Goal: Find specific page/section: Find specific page/section

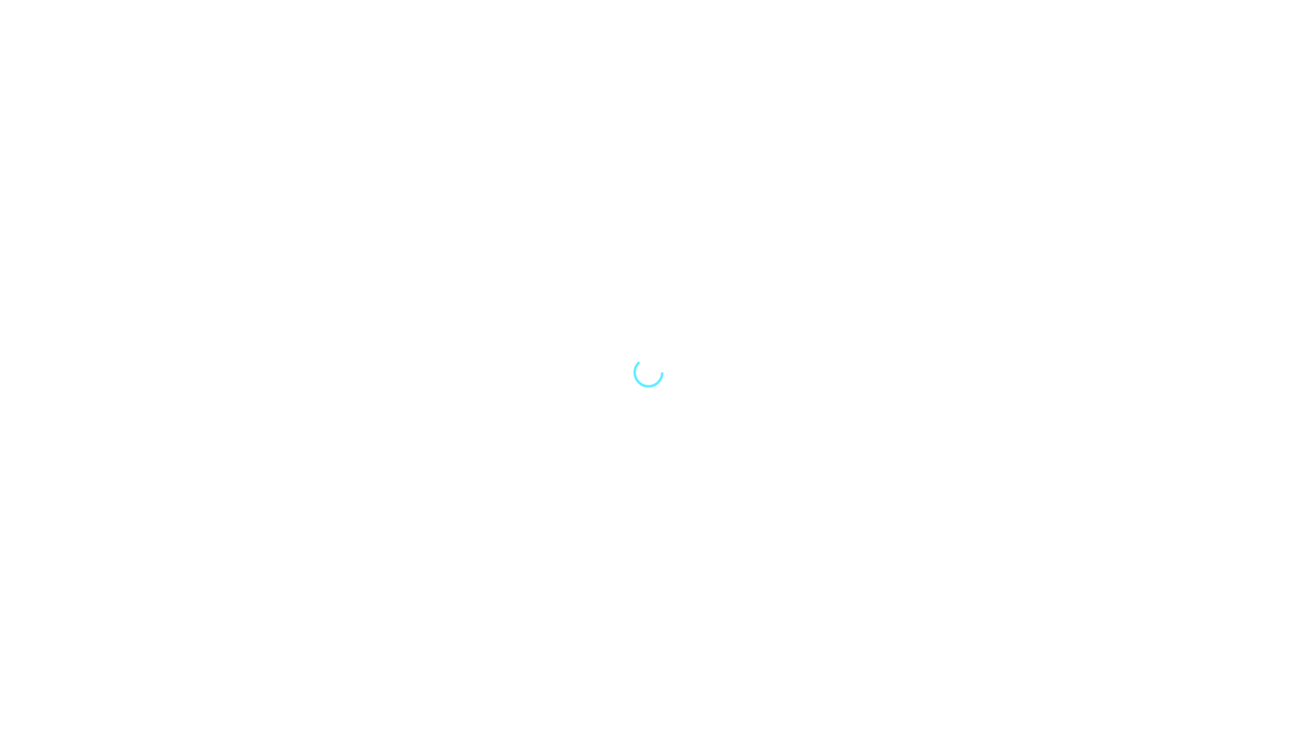
select select "Song"
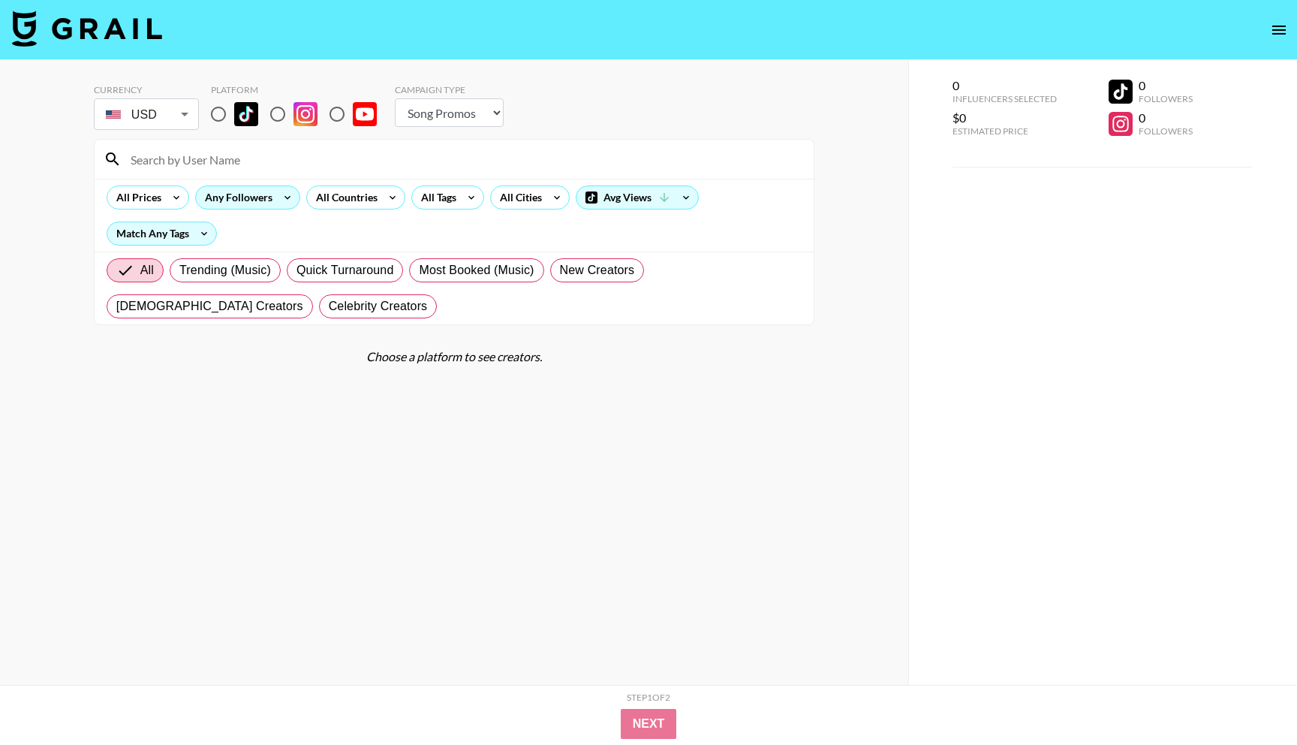
click at [247, 197] on div "Any Followers" at bounding box center [236, 197] width 80 height 23
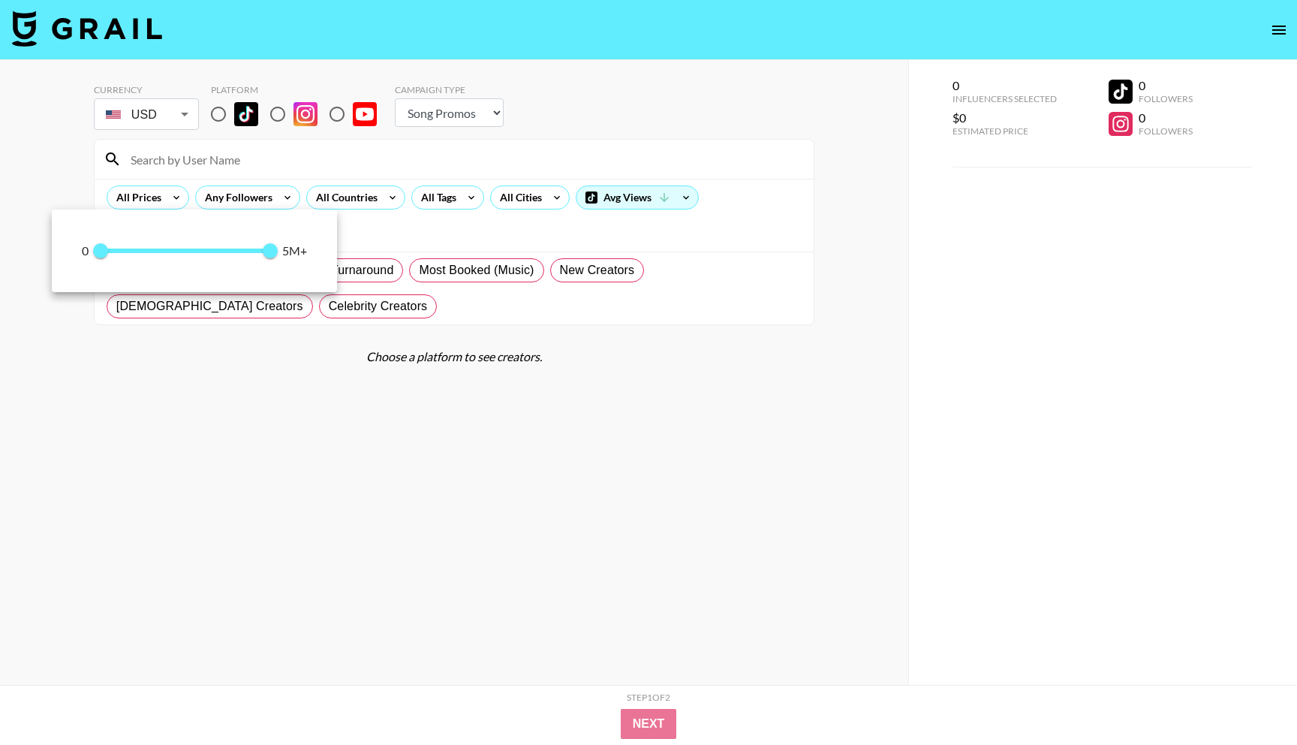
click at [32, 178] on div at bounding box center [648, 372] width 1297 height 745
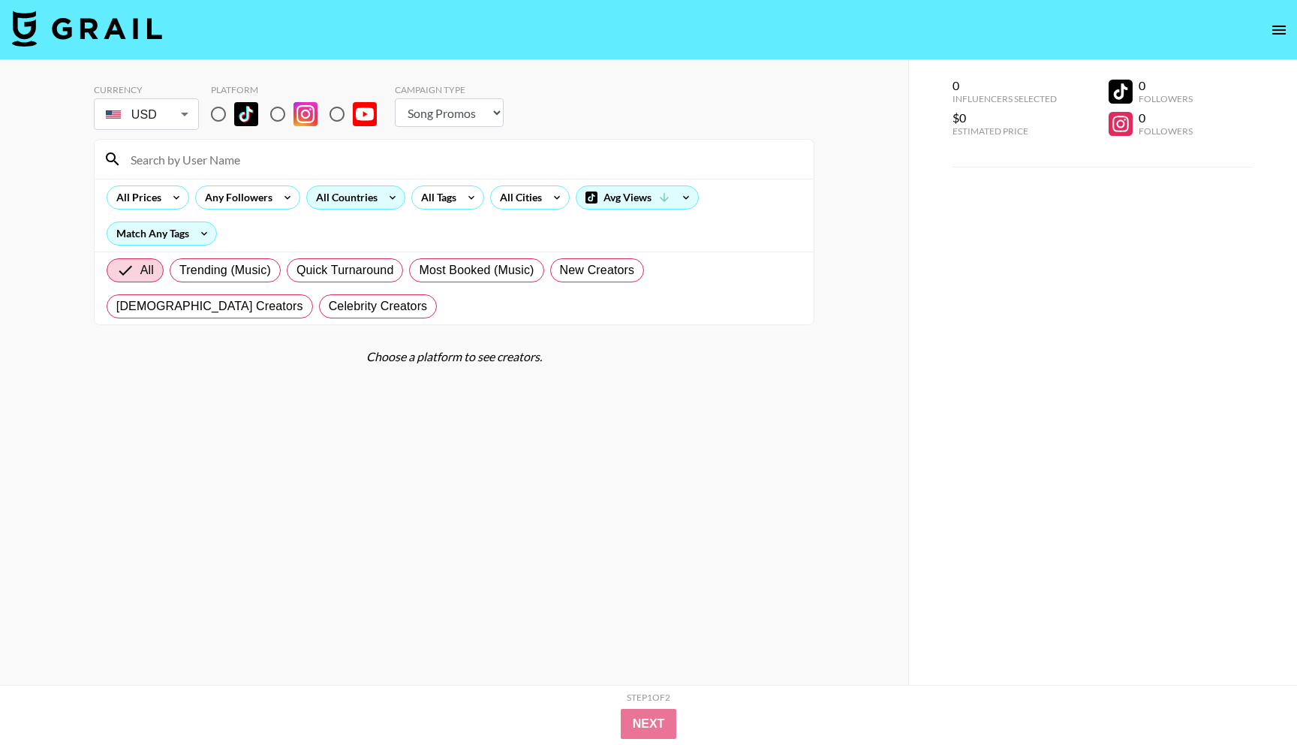
click at [346, 198] on div "All Countries" at bounding box center [344, 197] width 74 height 23
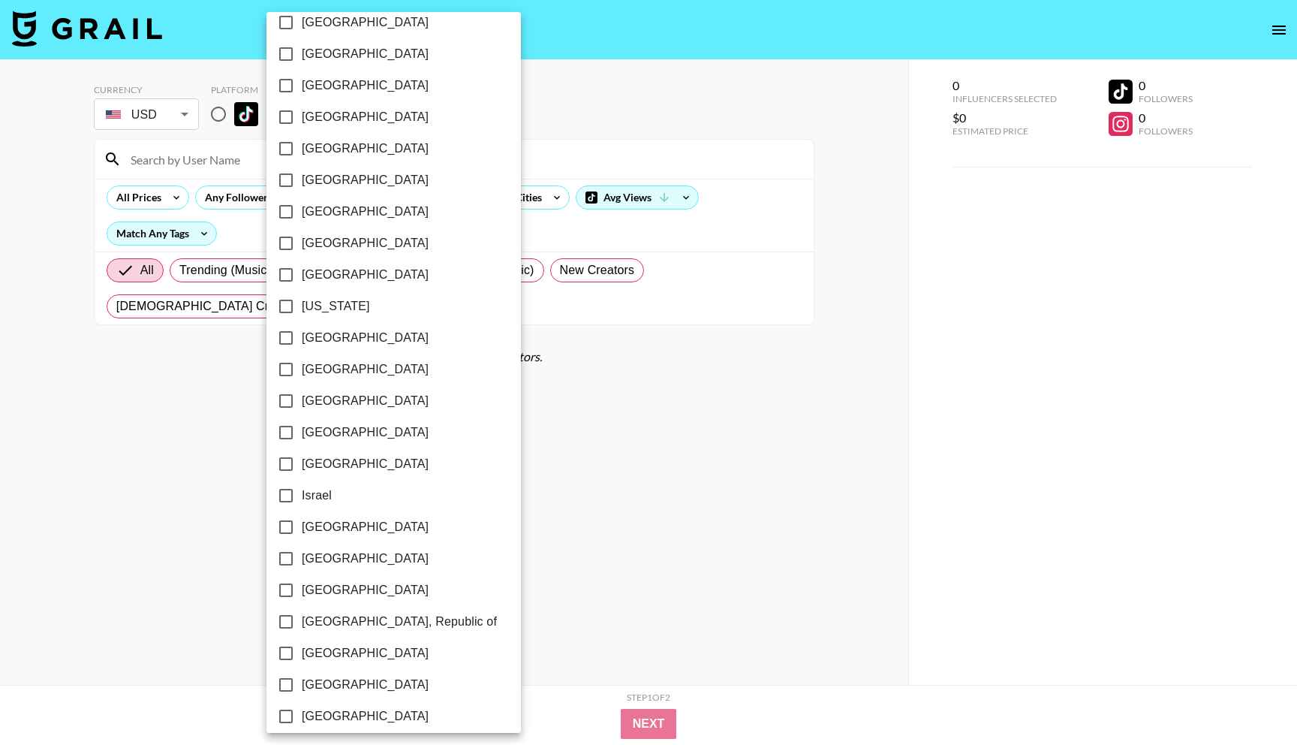
scroll to position [270, 0]
click at [292, 337] on input "[GEOGRAPHIC_DATA]" at bounding box center [286, 337] width 32 height 32
checkbox input "true"
click at [468, 369] on div at bounding box center [648, 372] width 1297 height 745
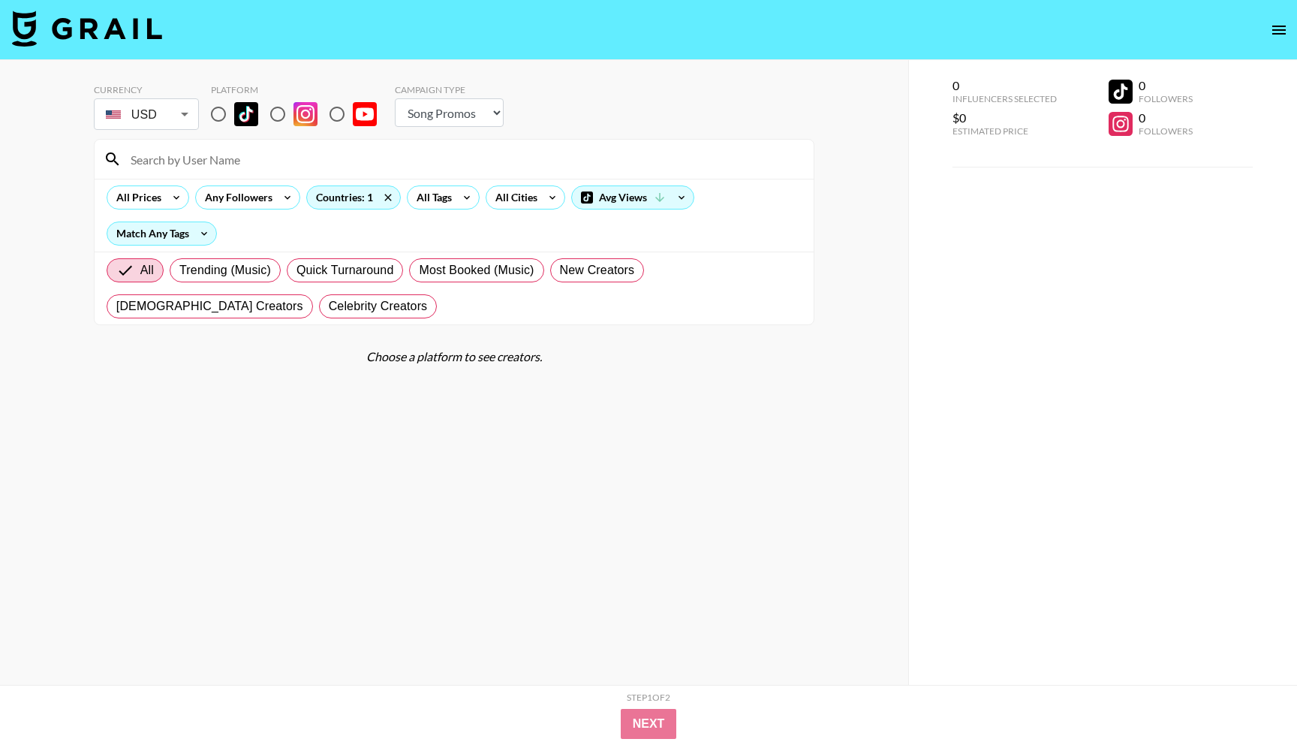
click at [327, 363] on div "Choose a platform to see creators." at bounding box center [454, 356] width 721 height 15
click at [431, 118] on select "Choose Type... Song Promos Brand Promos" at bounding box center [449, 112] width 109 height 29
select select "Brand"
click at [395, 98] on select "Choose Type... Song Promos Brand Promos" at bounding box center [449, 112] width 109 height 29
click at [417, 416] on section "Currency USD USD ​ Platform Campaign Type Choose Type... Song Promos Brand Prom…" at bounding box center [454, 384] width 721 height 625
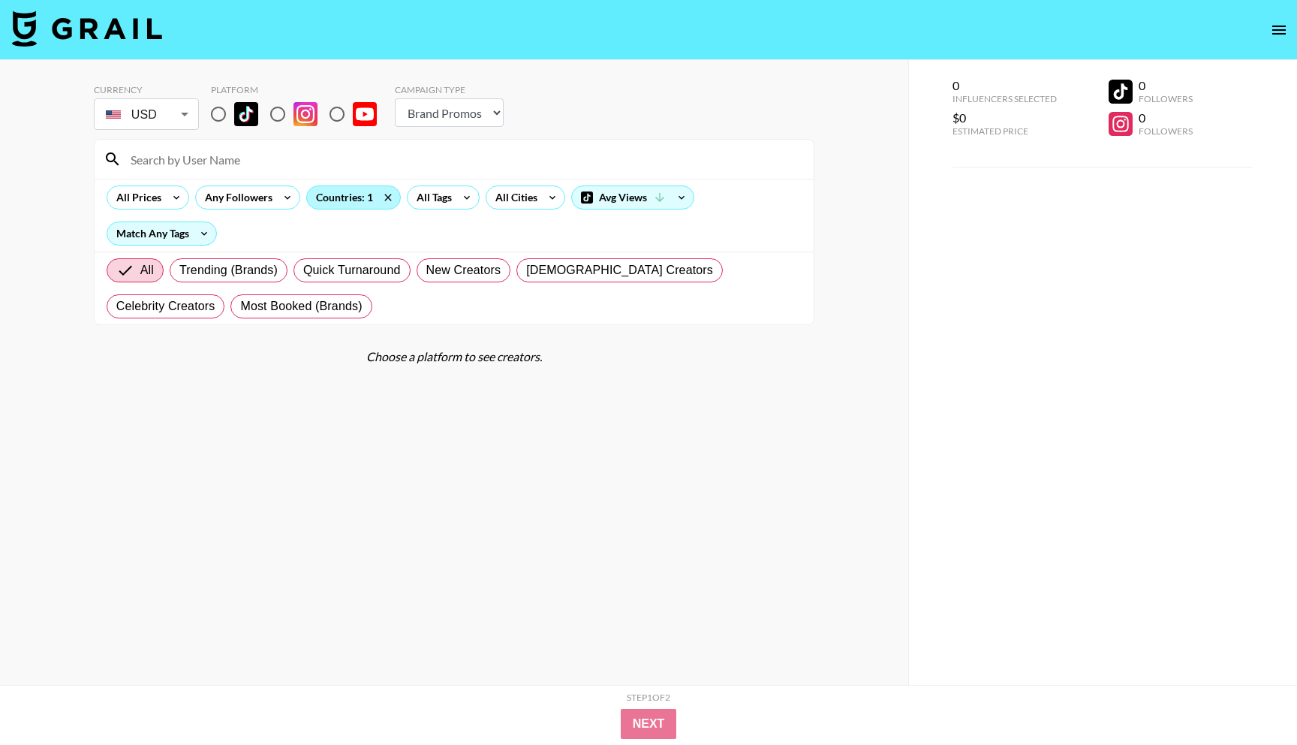
click at [375, 203] on div "Countries: 1" at bounding box center [353, 197] width 93 height 23
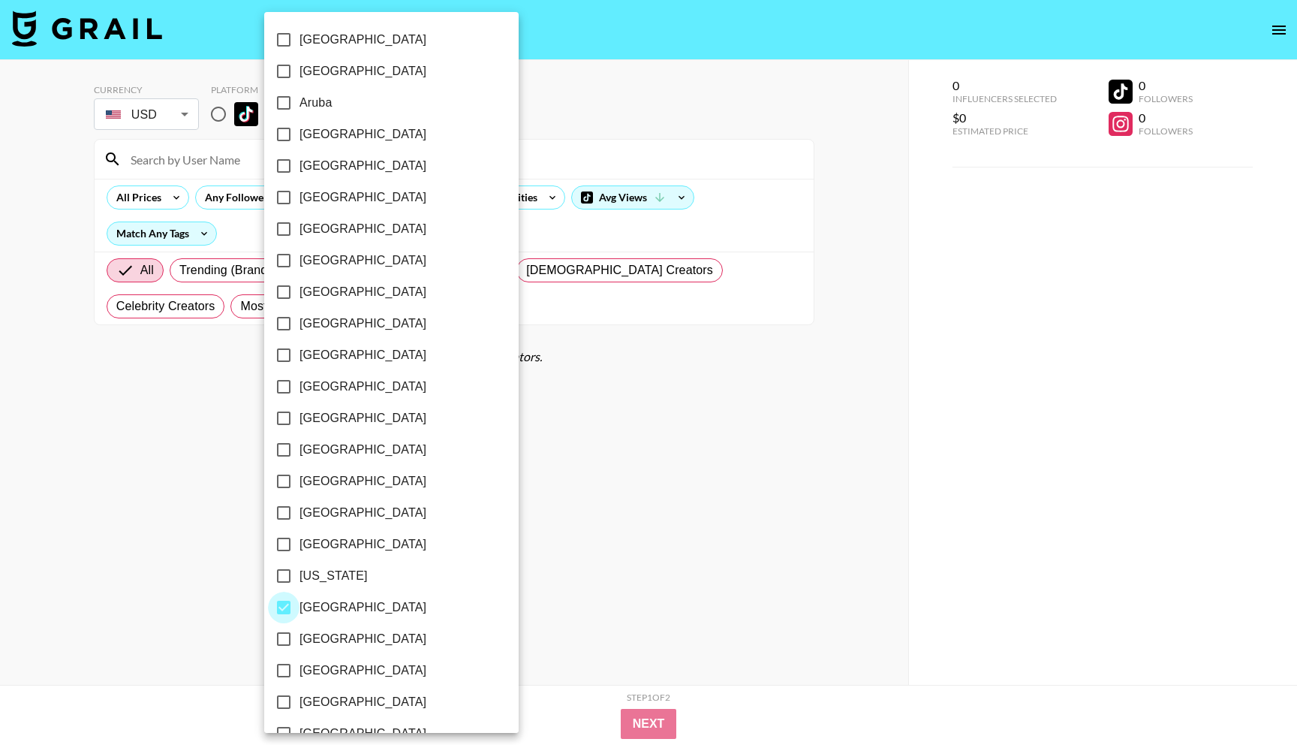
click at [285, 604] on input "[GEOGRAPHIC_DATA]" at bounding box center [284, 608] width 32 height 32
click at [285, 604] on input "[GEOGRAPHIC_DATA]" at bounding box center [286, 608] width 32 height 32
checkbox input "true"
click at [161, 457] on div at bounding box center [648, 372] width 1297 height 745
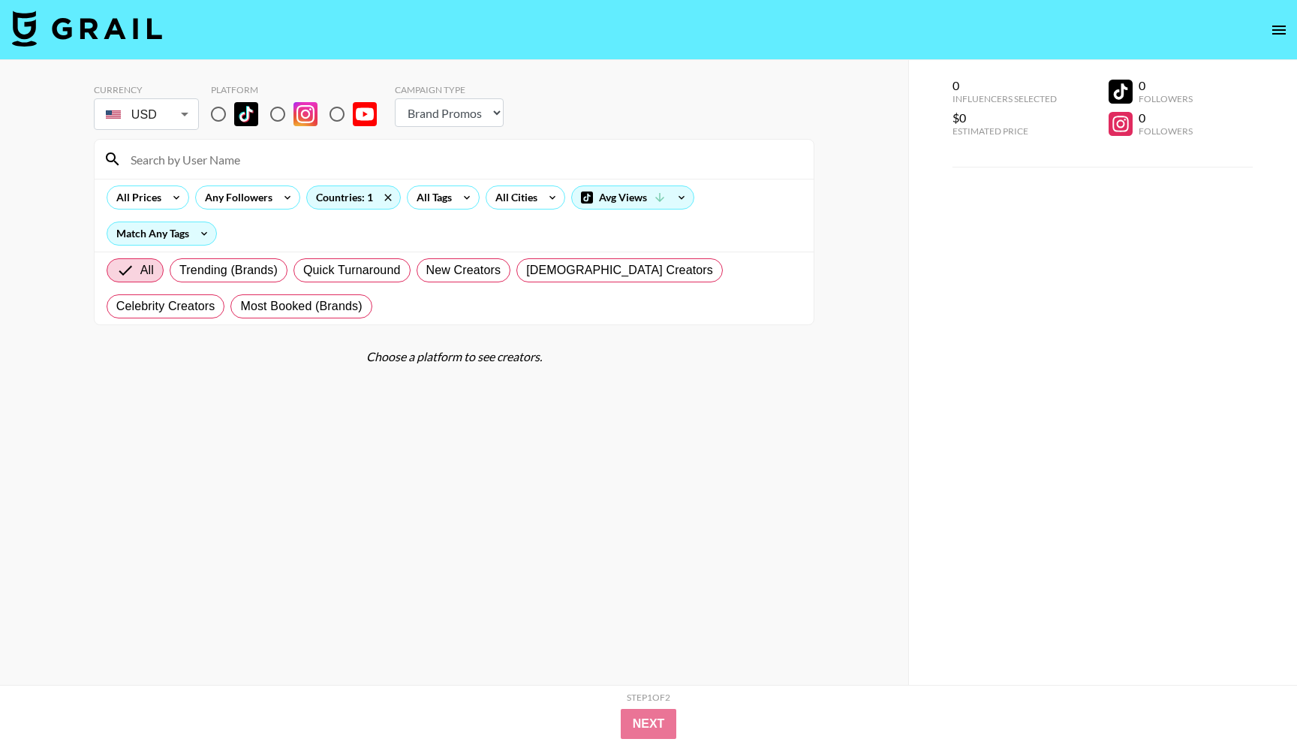
click at [221, 114] on input "radio" at bounding box center [219, 114] width 32 height 32
radio input "true"
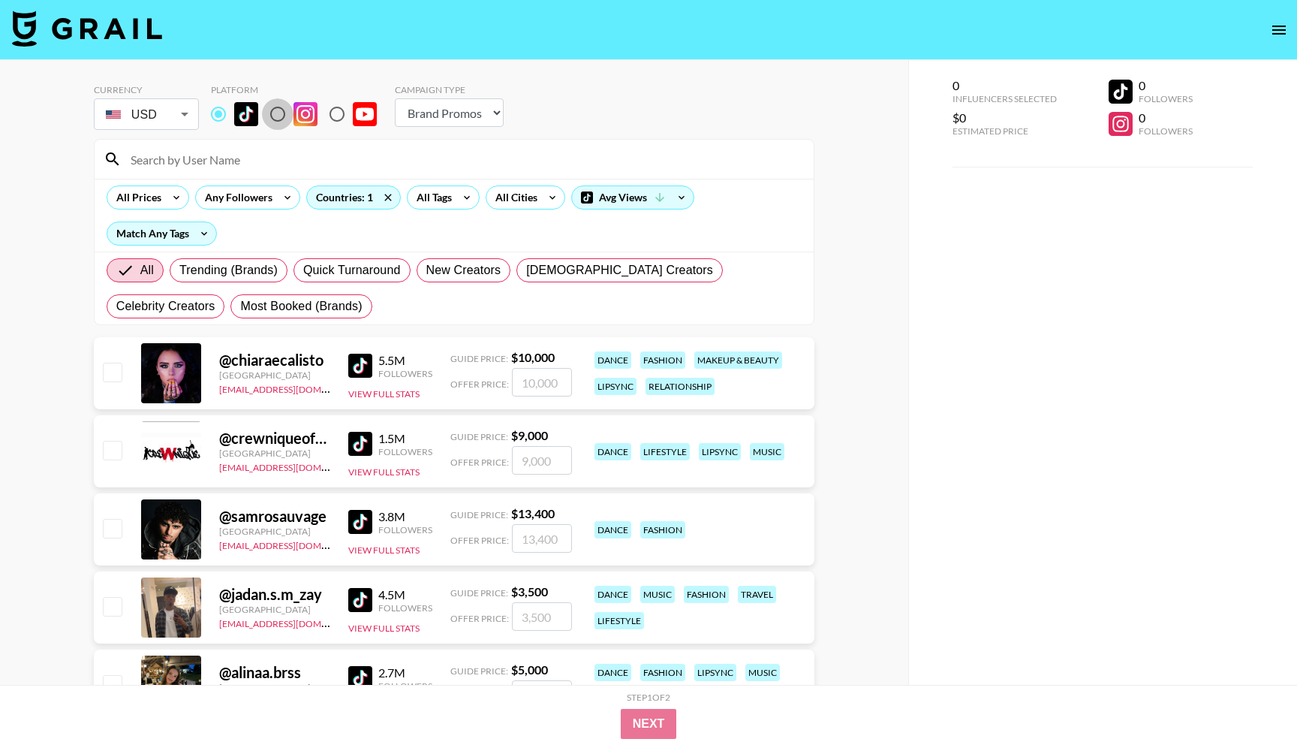
click at [276, 117] on input "radio" at bounding box center [278, 114] width 32 height 32
radio input "true"
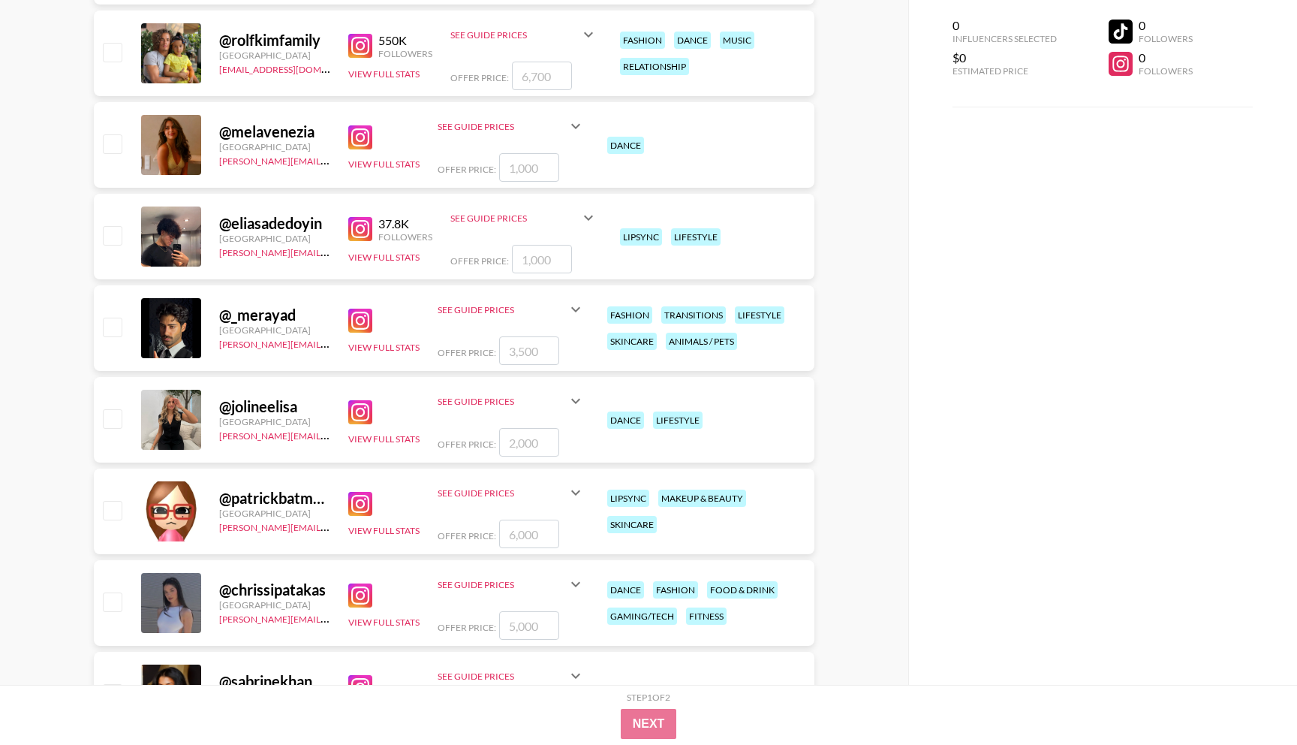
scroll to position [1249, 0]
